Goal: Transaction & Acquisition: Subscribe to service/newsletter

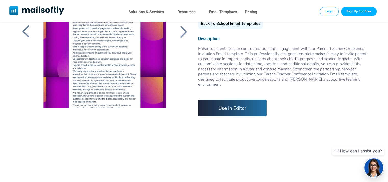
scroll to position [51, 0]
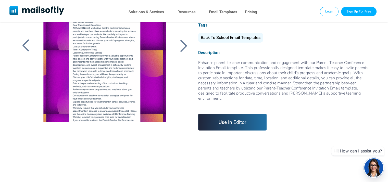
click at [370, 15] on link "Sign Up For Free" at bounding box center [358, 11] width 35 height 9
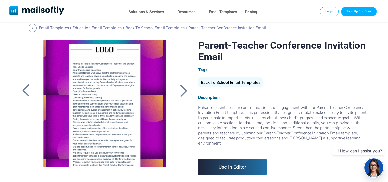
click at [180, 90] on div at bounding box center [183, 90] width 13 height 13
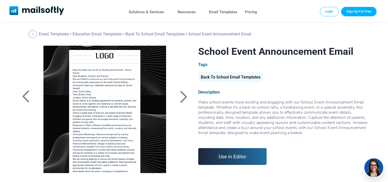
click at [183, 91] on div at bounding box center [183, 96] width 13 height 13
